Goal: Communication & Community: Answer question/provide support

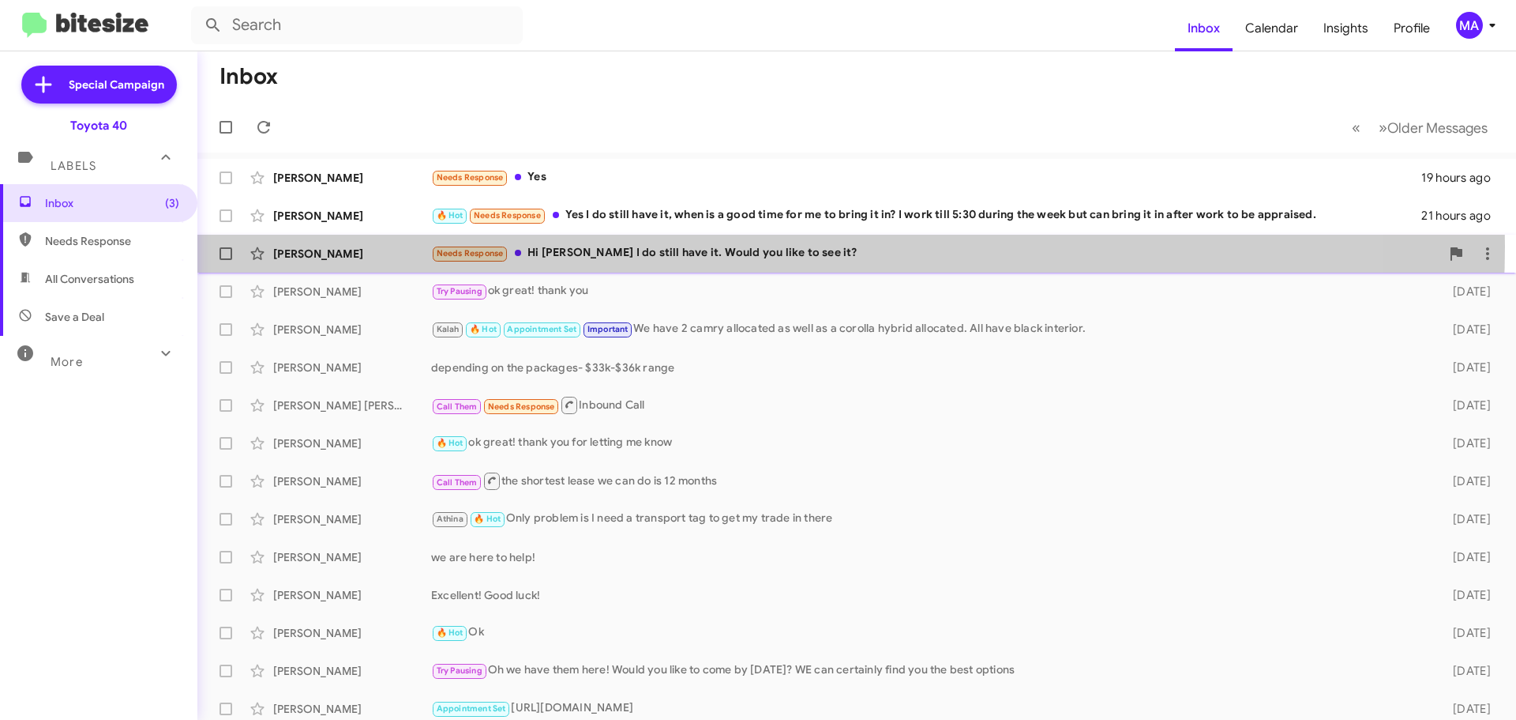
click at [742, 246] on div "Needs Response Hi [PERSON_NAME] I do still have it. Would you like to see it?" at bounding box center [935, 253] width 1009 height 18
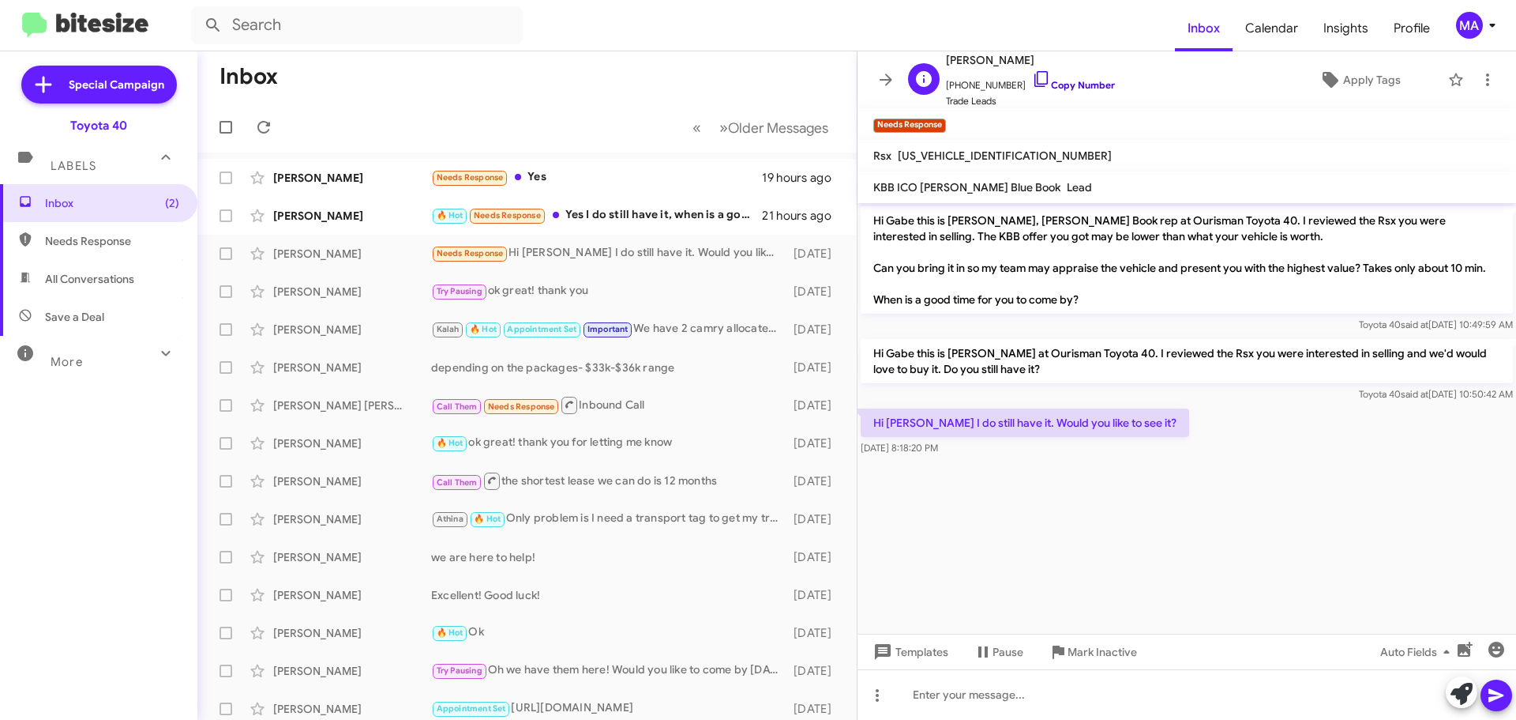
click at [1032, 77] on icon at bounding box center [1041, 79] width 19 height 19
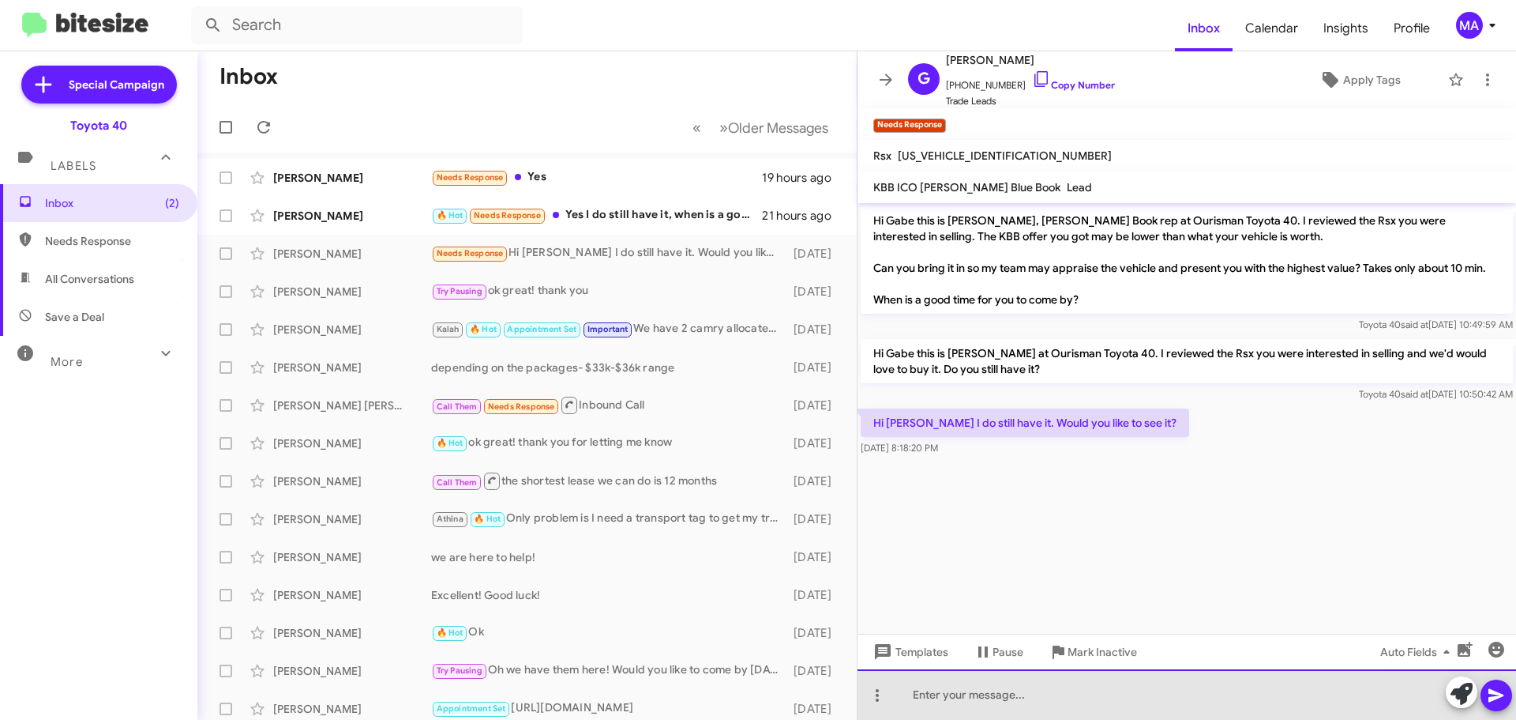
click at [950, 693] on div at bounding box center [1187, 694] width 659 height 51
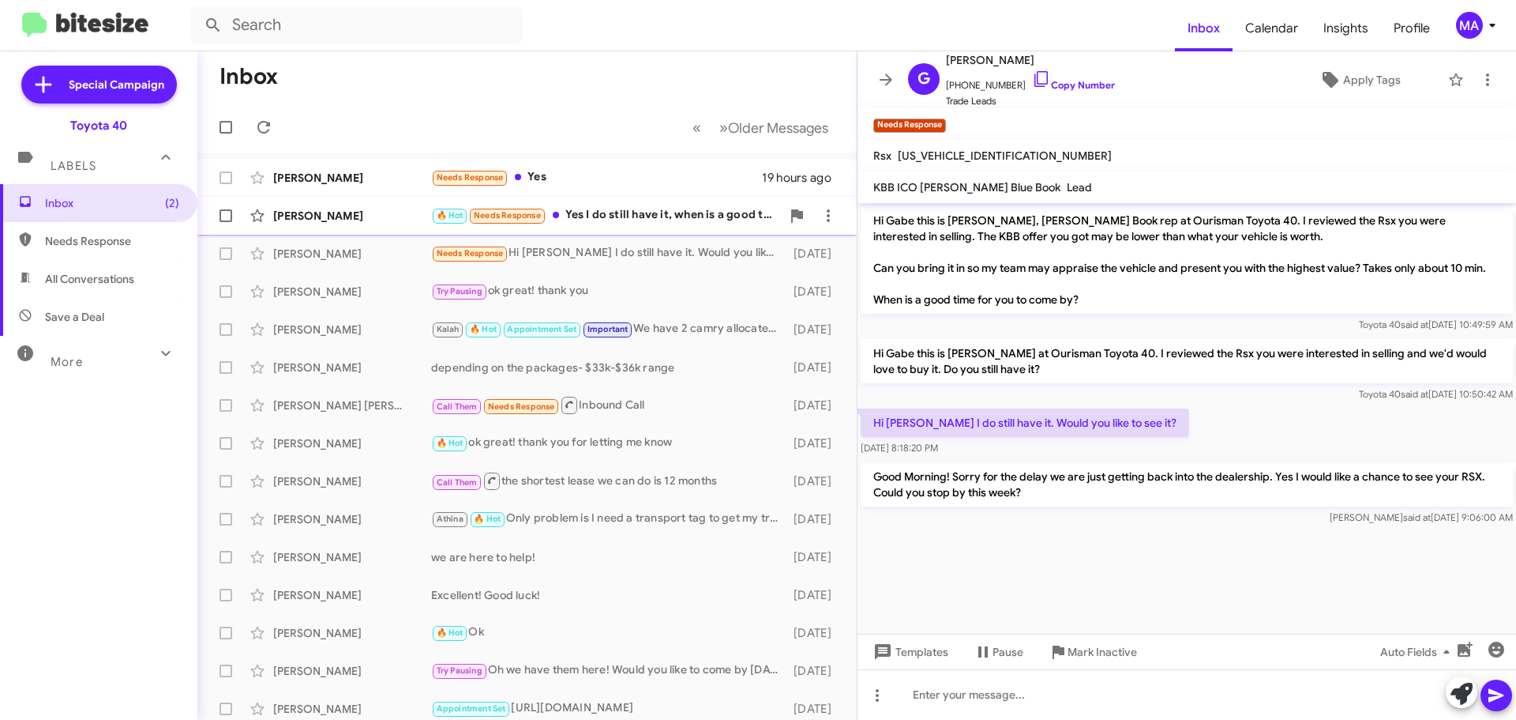
click at [664, 214] on div "🔥 Hot Needs Response Yes I do still have it, when is a good time for me to brin…" at bounding box center [606, 215] width 350 height 18
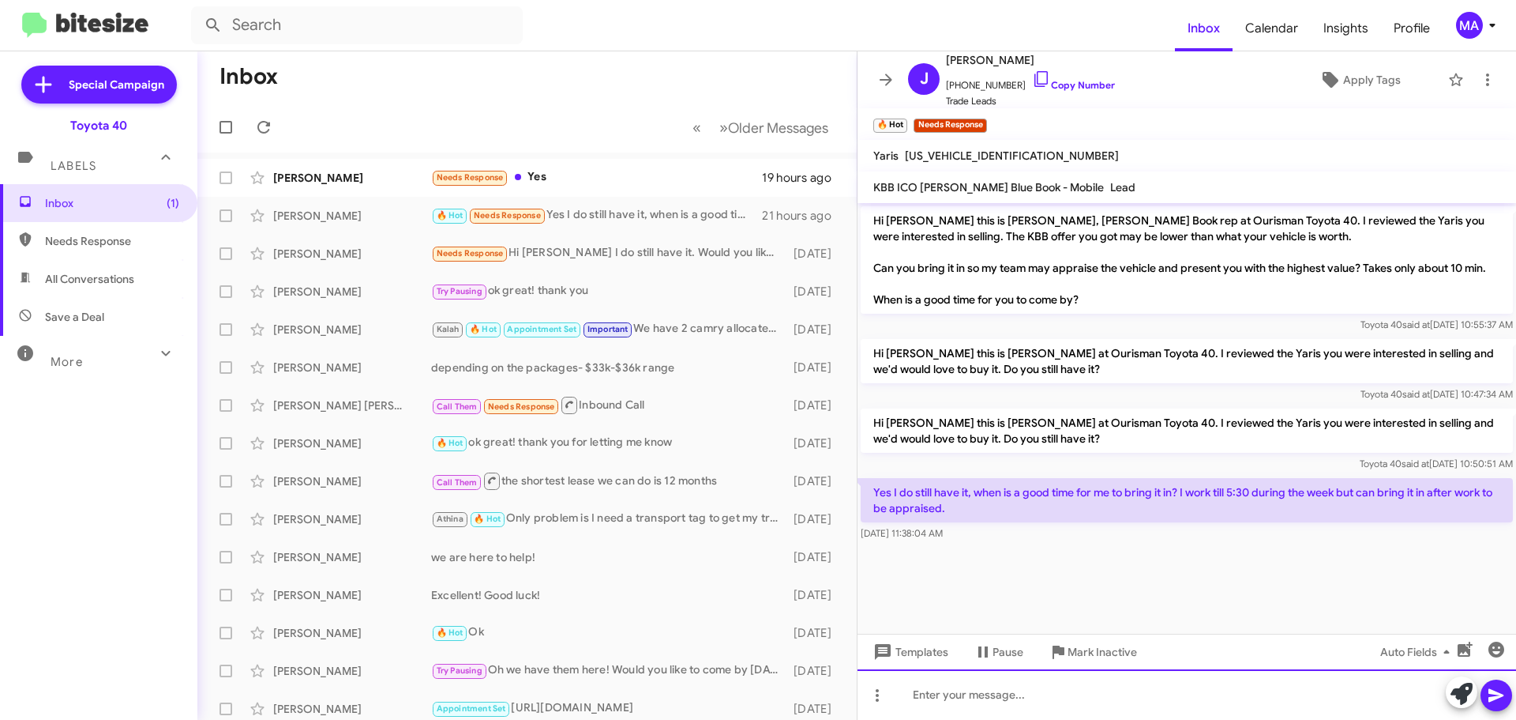
click at [949, 703] on div at bounding box center [1187, 694] width 659 height 51
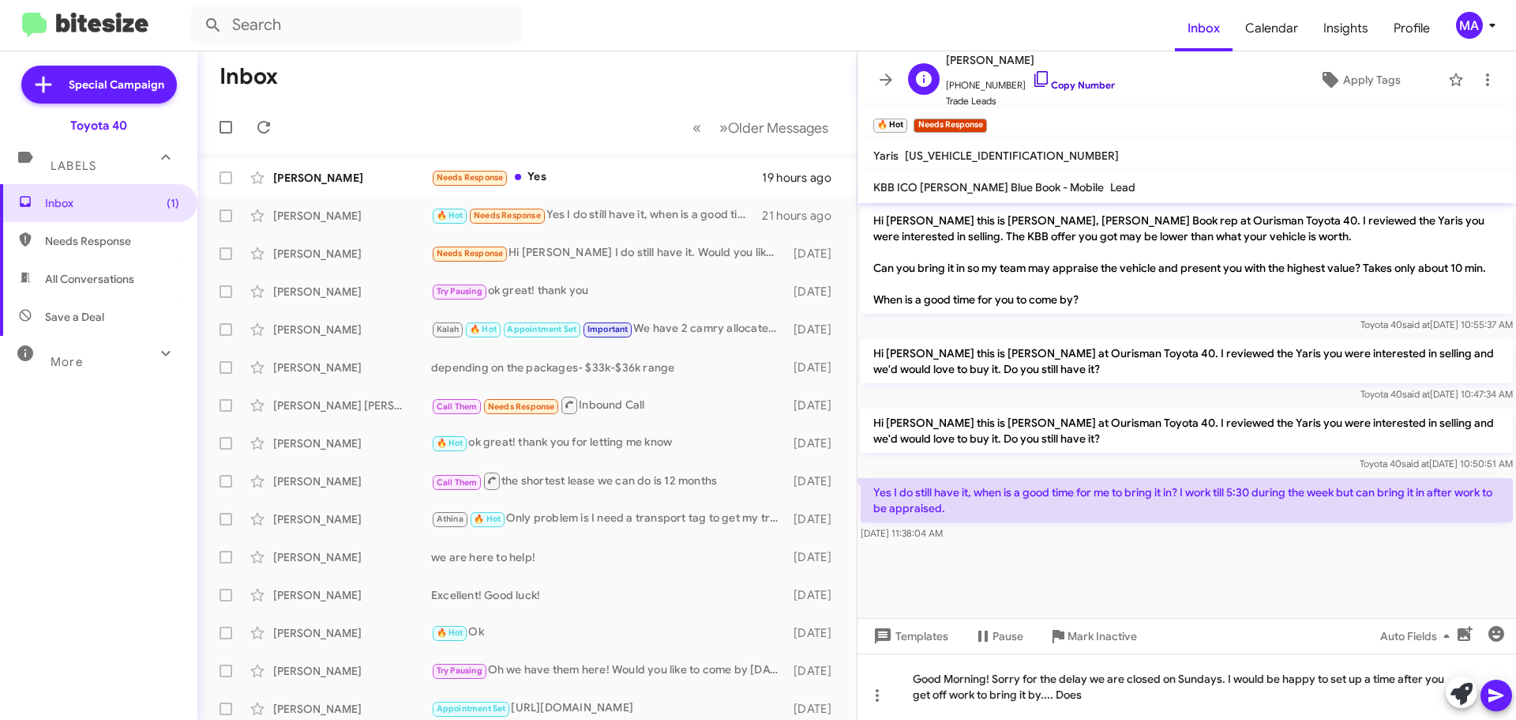
click at [1035, 77] on icon at bounding box center [1041, 79] width 13 height 16
click at [1103, 704] on div "Good Morning! Sorry for the delay we are closed on Sundays. I would be happy to…" at bounding box center [1187, 686] width 659 height 66
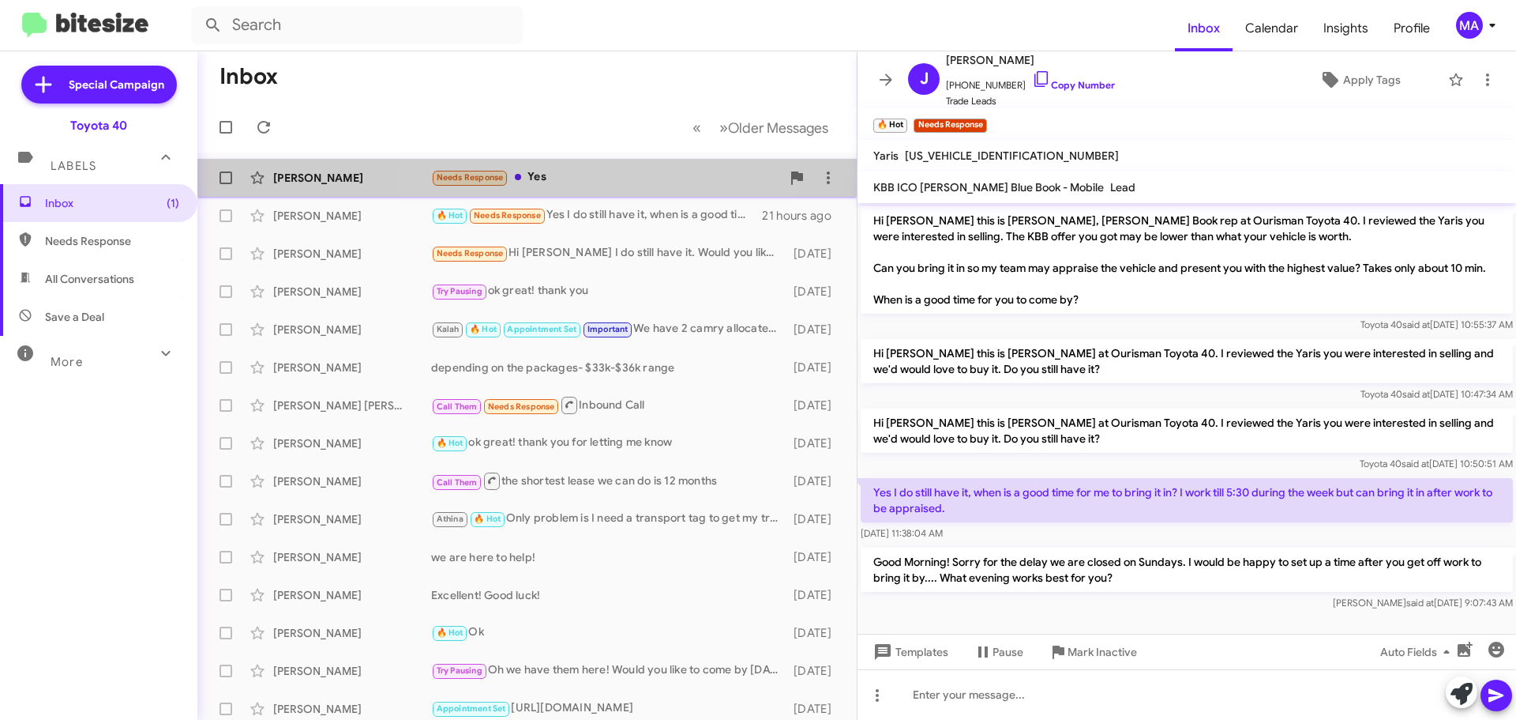
click at [570, 175] on div "Needs Response Yes" at bounding box center [606, 177] width 350 height 18
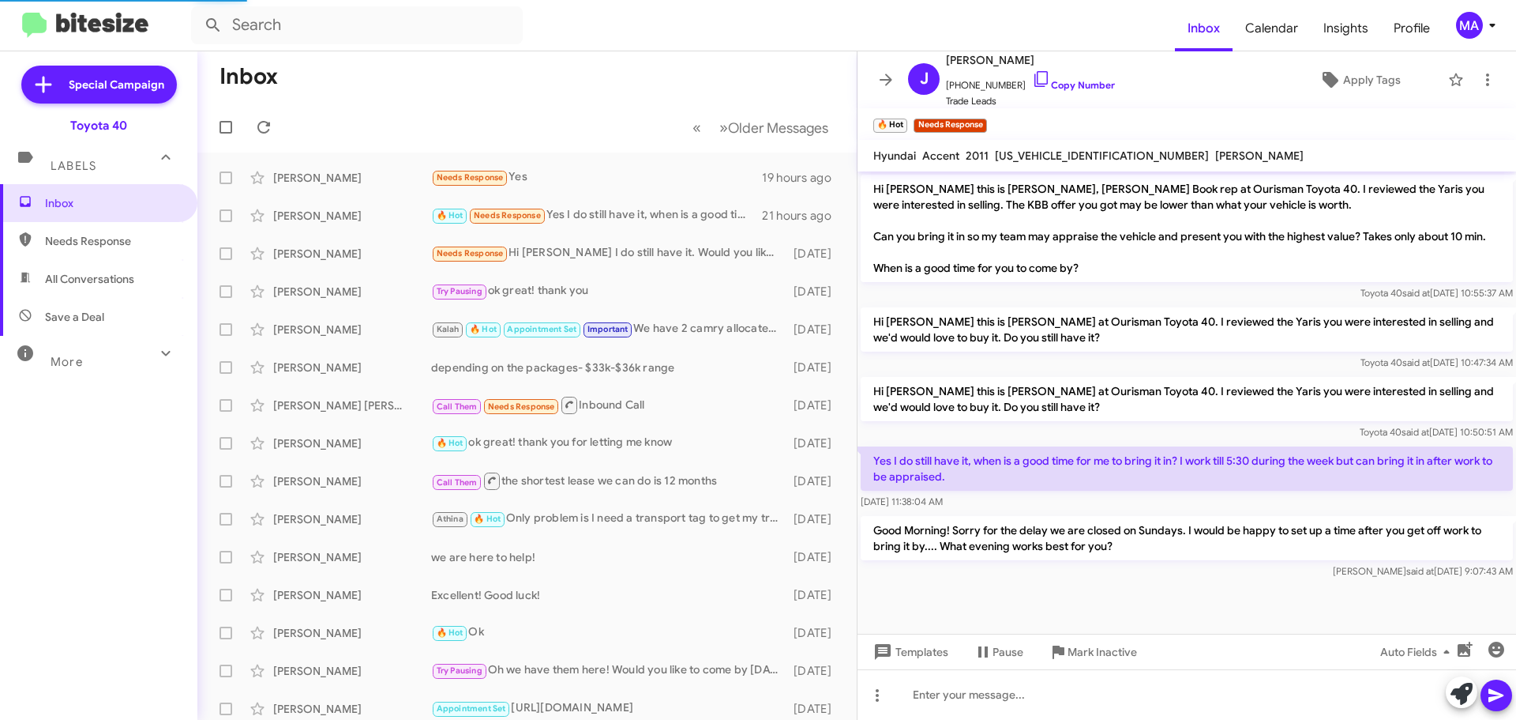
scroll to position [273, 0]
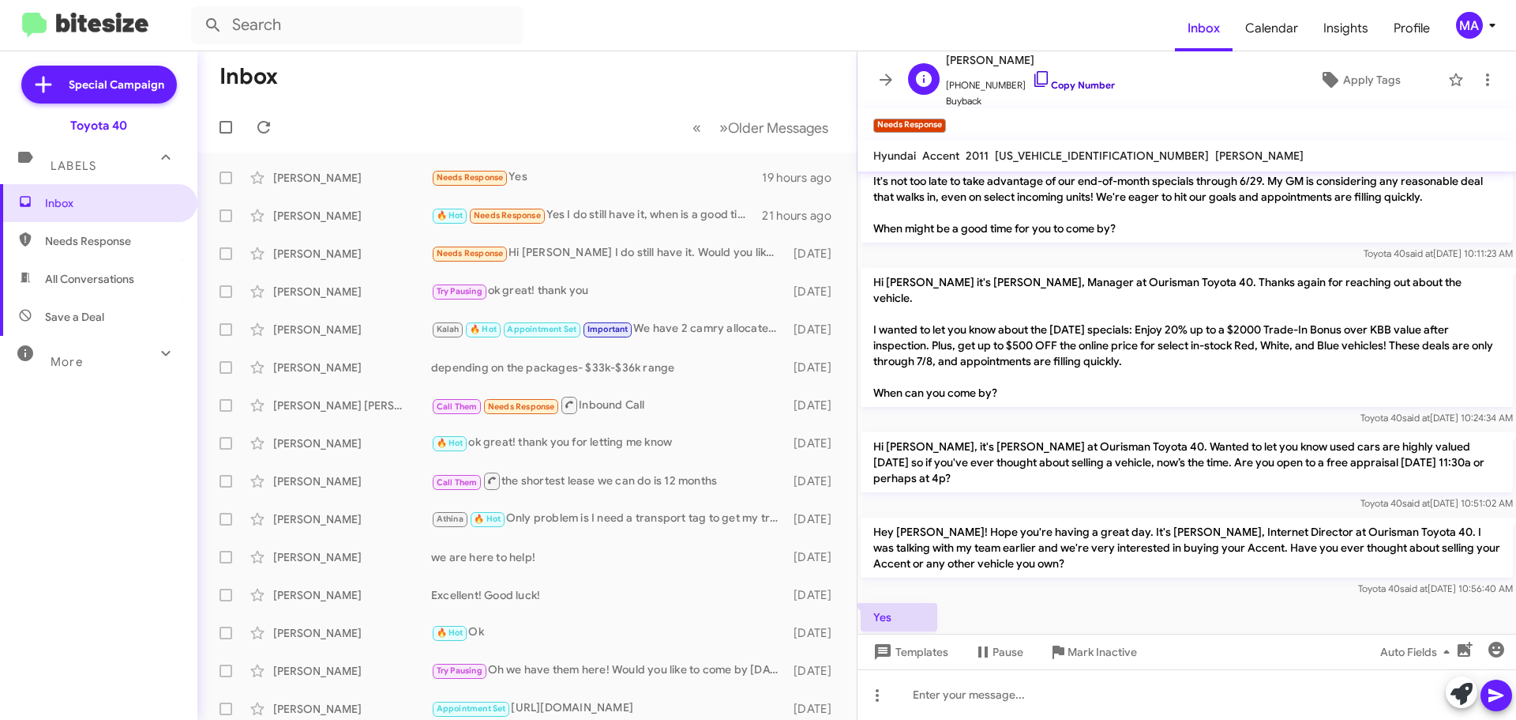
click at [1032, 79] on icon at bounding box center [1041, 79] width 19 height 19
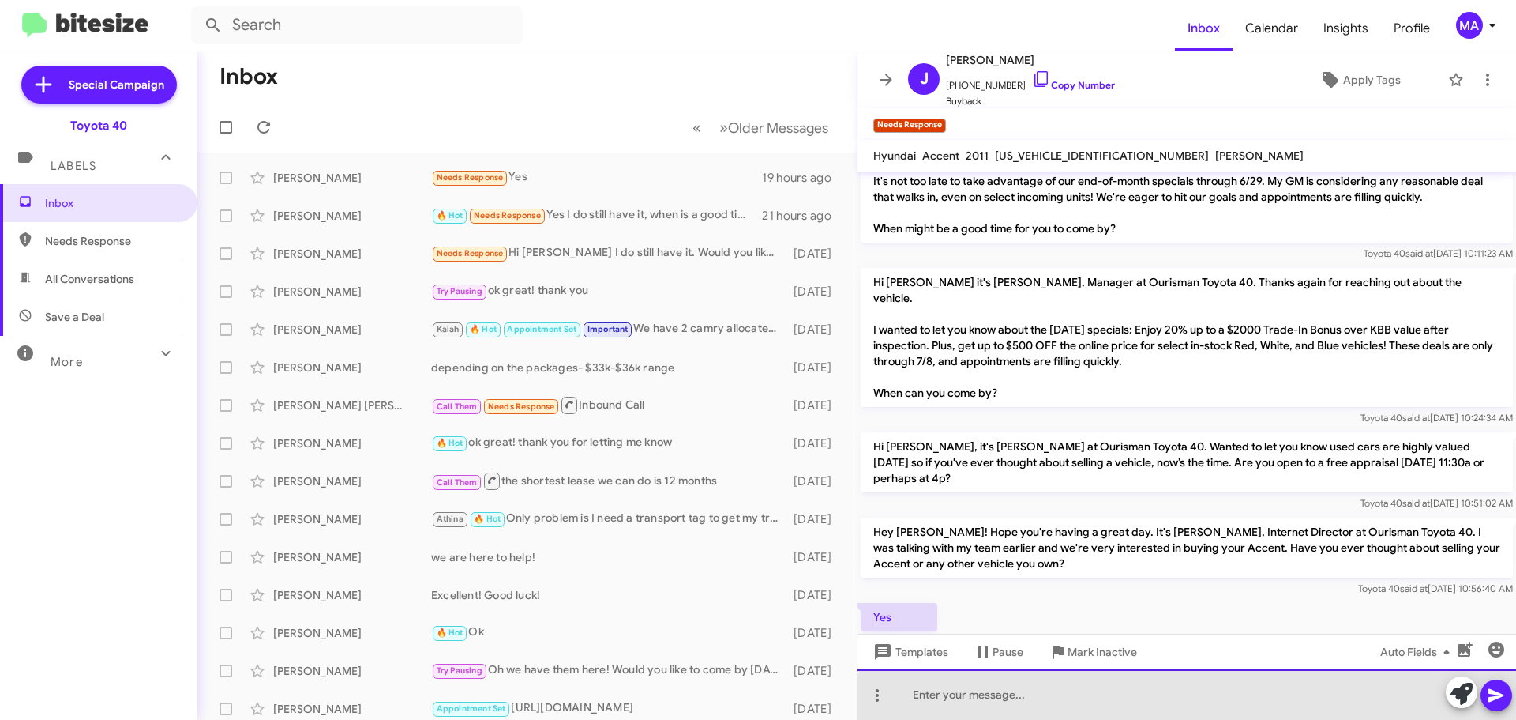
click at [949, 686] on div at bounding box center [1187, 694] width 659 height 51
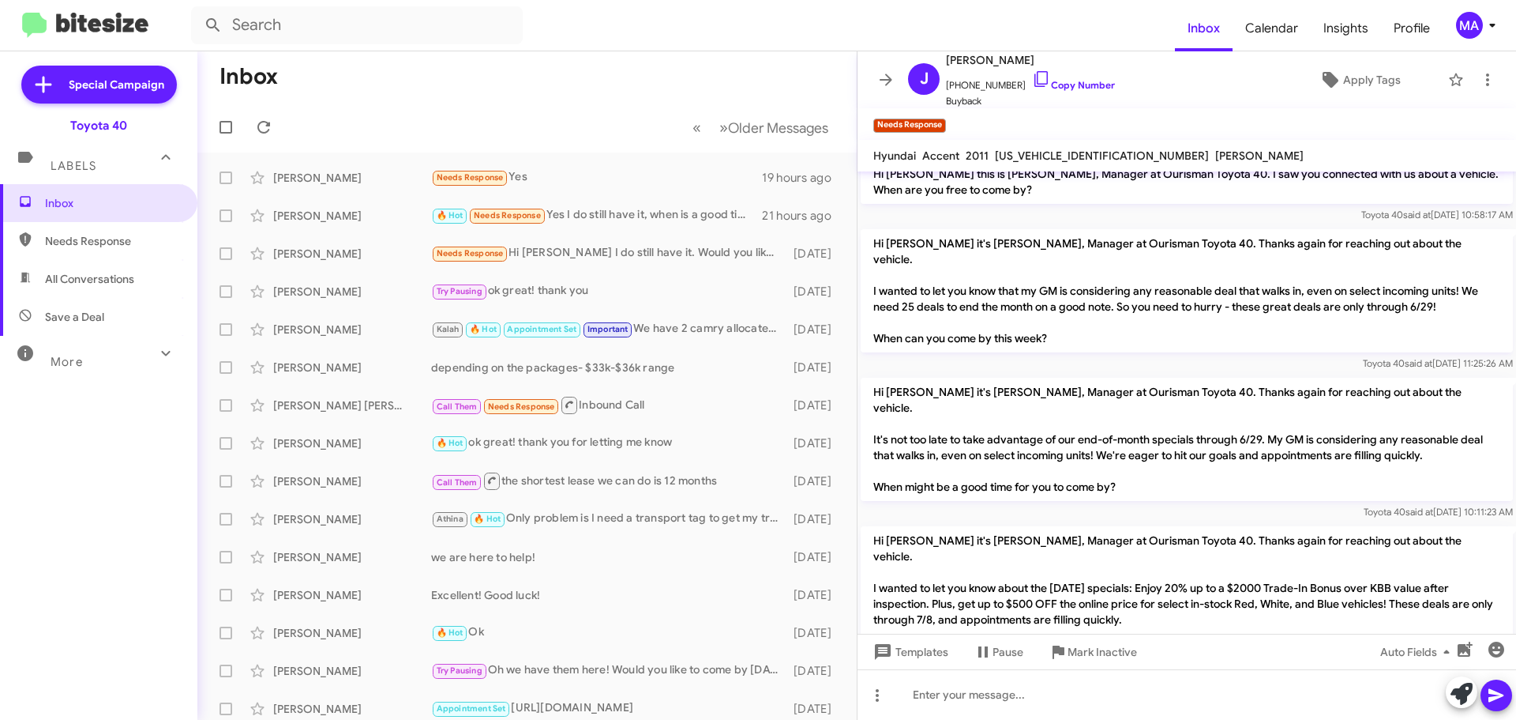
scroll to position [331, 0]
